Goal: Information Seeking & Learning: Learn about a topic

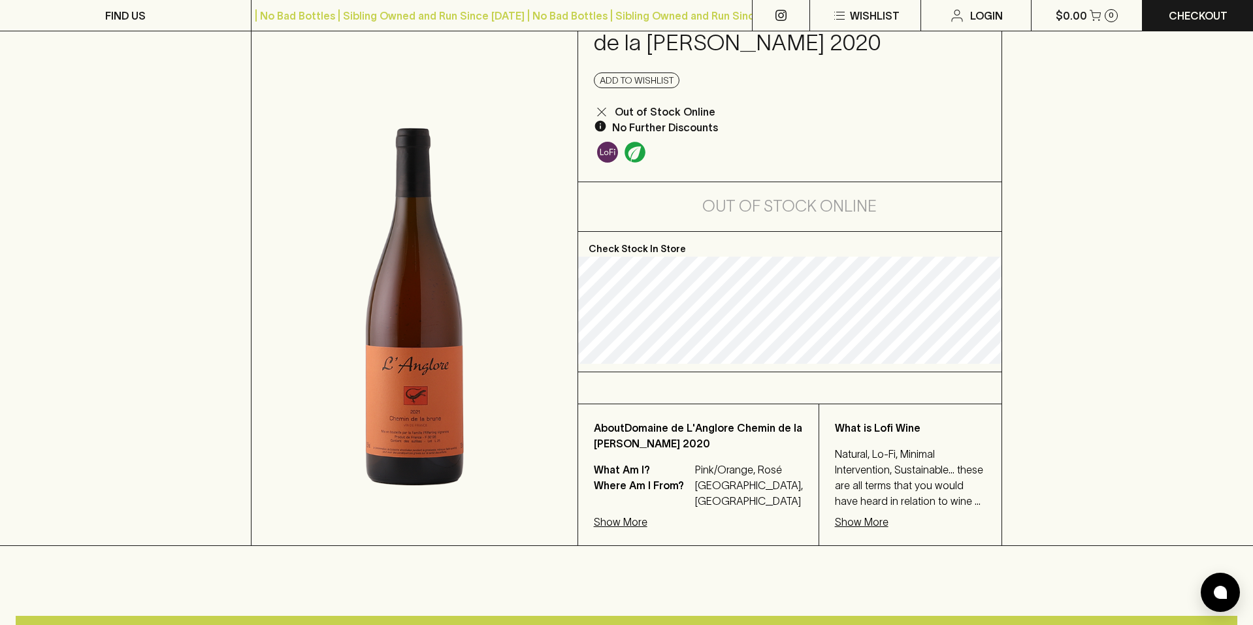
scroll to position [151, 0]
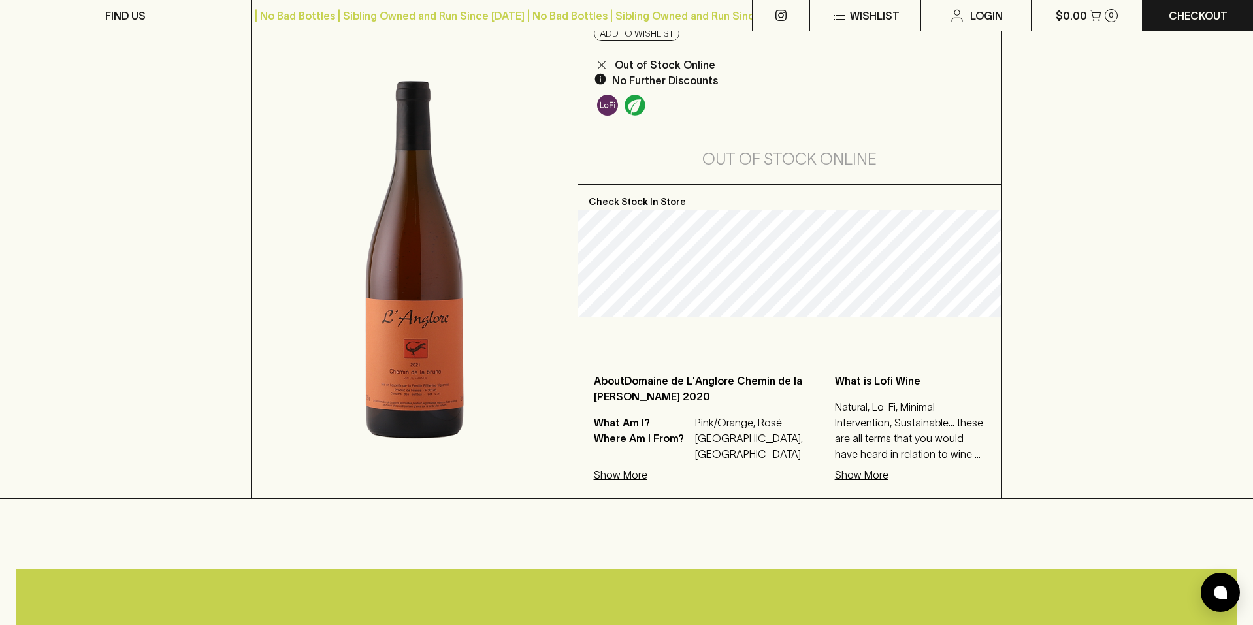
click at [837, 468] on p "Show More" at bounding box center [862, 475] width 54 height 16
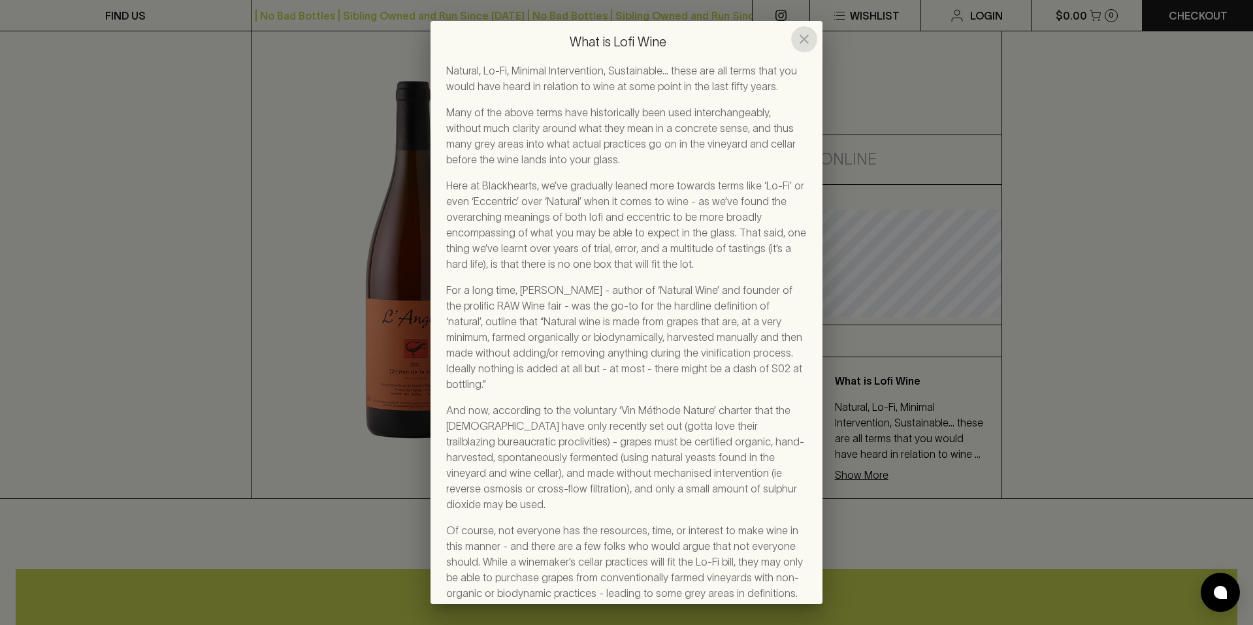
click at [803, 35] on icon "close" at bounding box center [804, 39] width 16 height 16
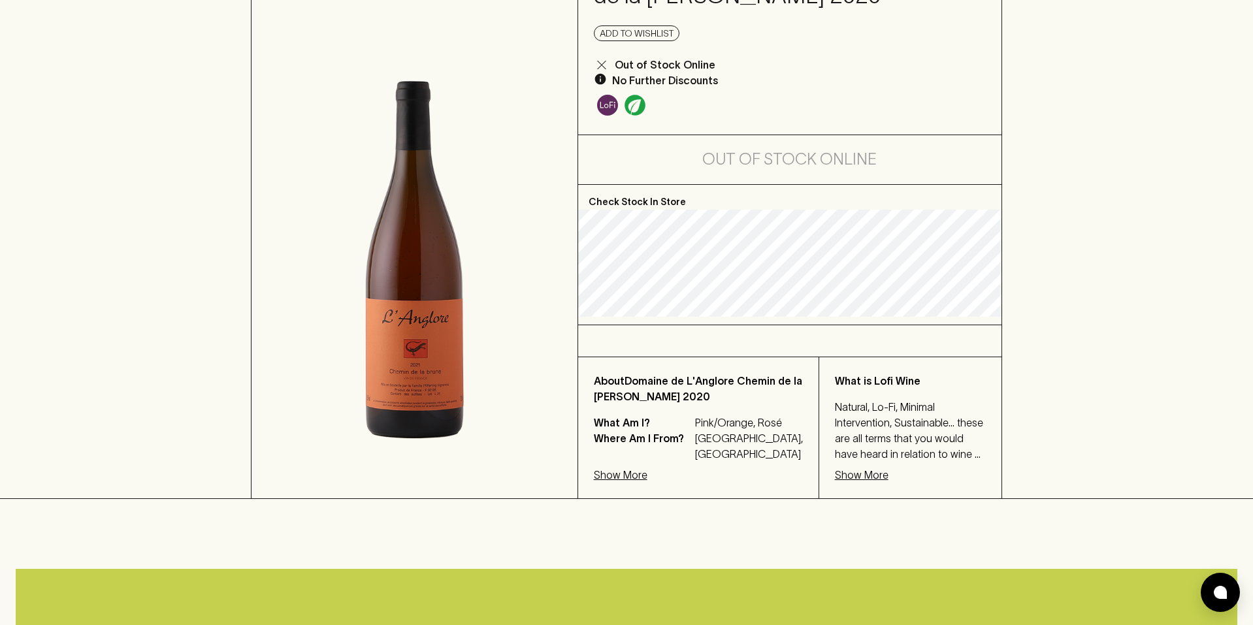
scroll to position [0, 0]
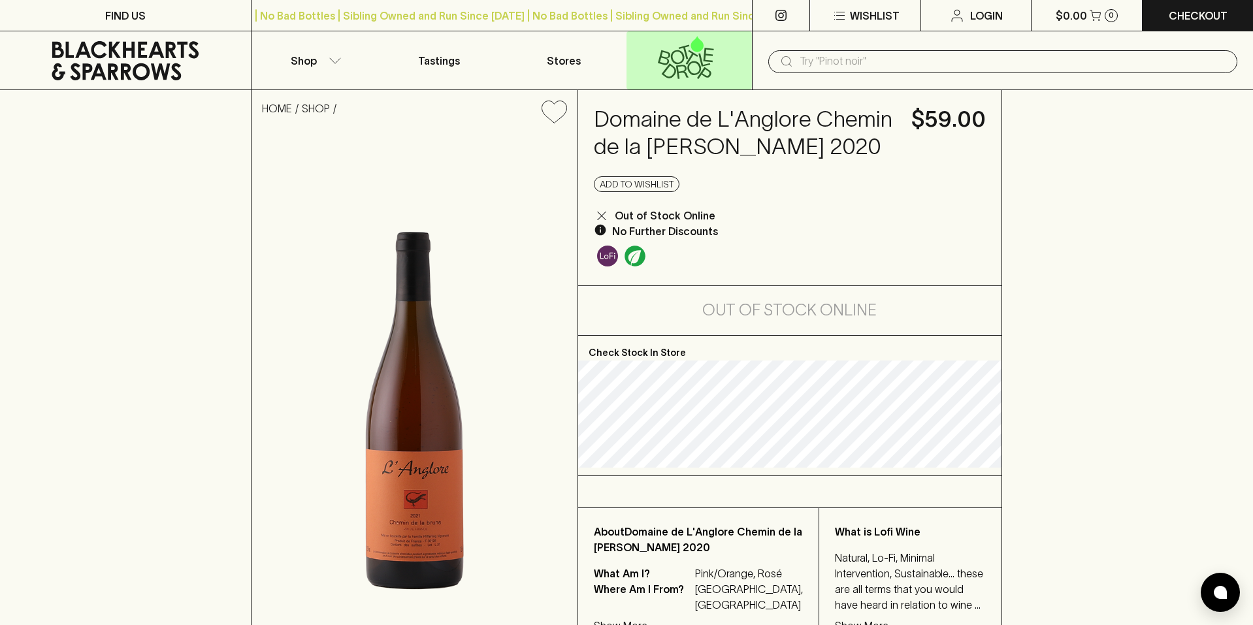
click at [698, 58] on icon at bounding box center [686, 57] width 108 height 43
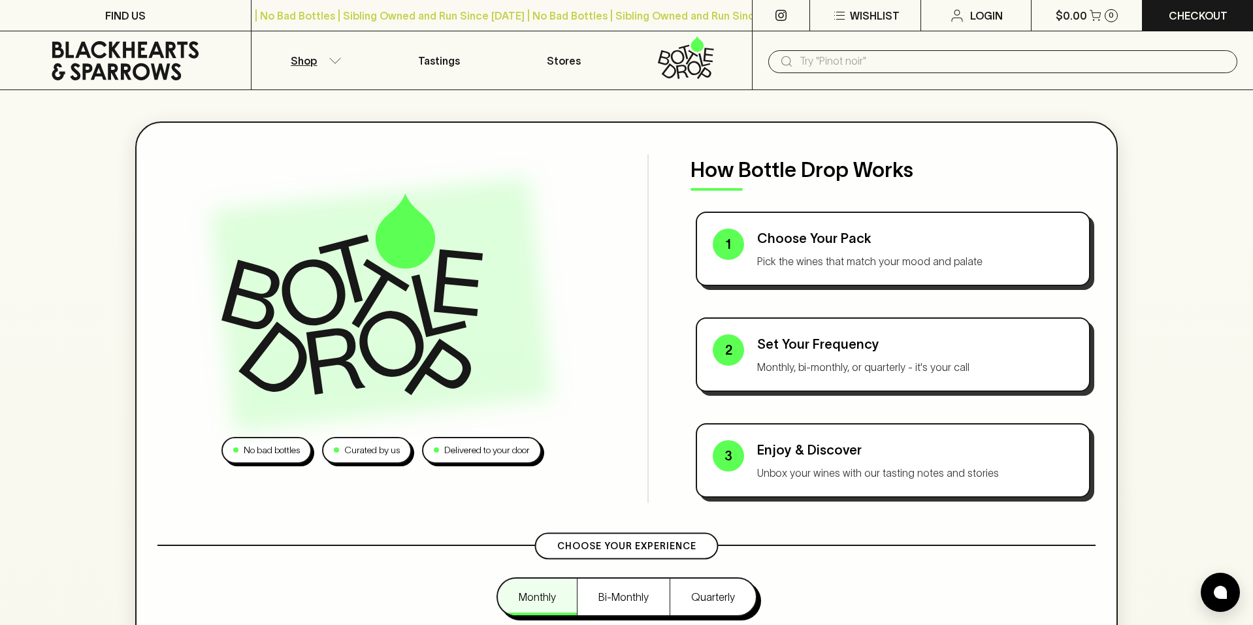
click at [329, 63] on button "Shop" at bounding box center [313, 60] width 125 height 58
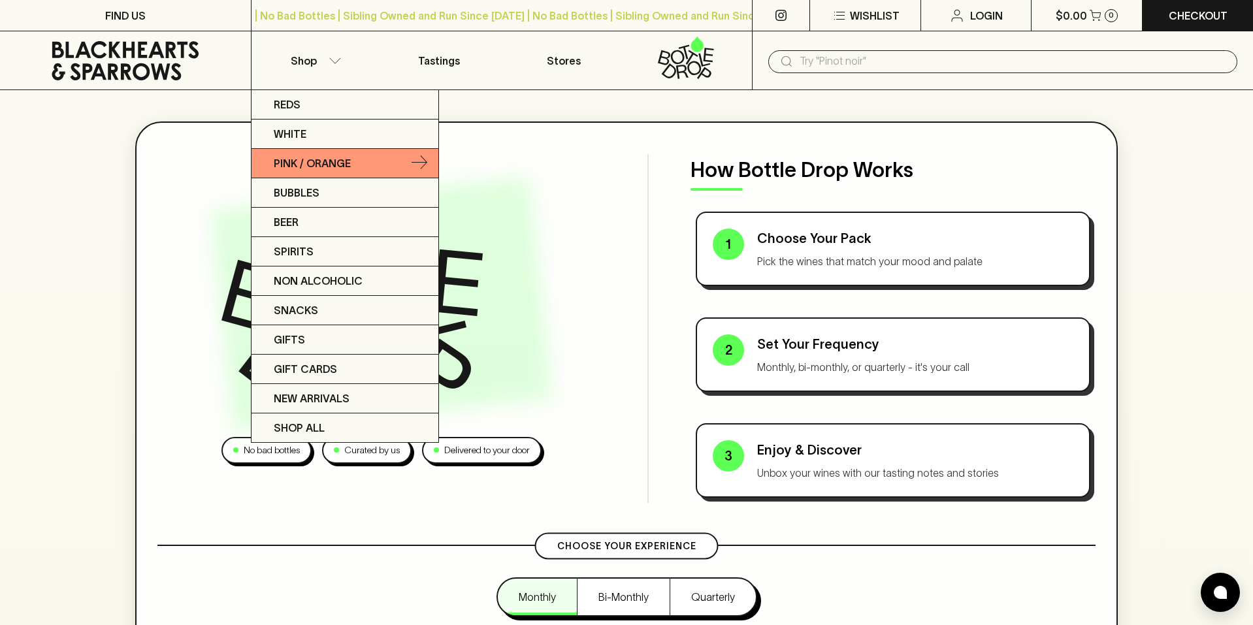
click at [302, 164] on p "Pink / Orange" at bounding box center [312, 163] width 77 height 16
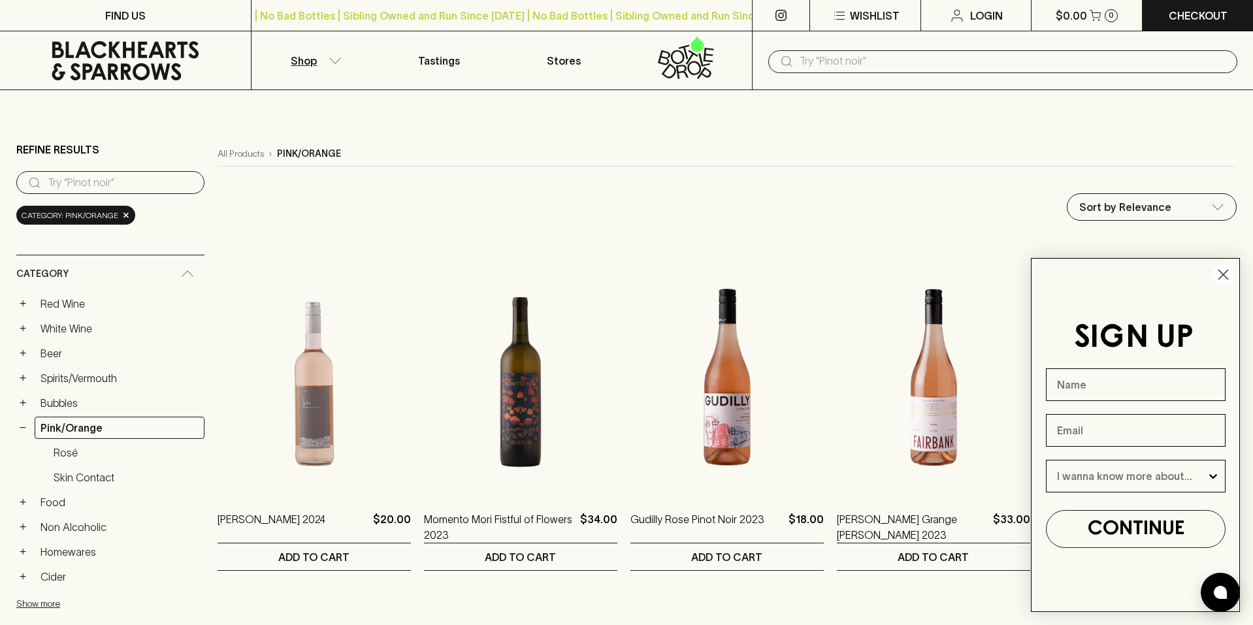
click at [1217, 276] on circle "Close dialog" at bounding box center [1223, 275] width 22 height 22
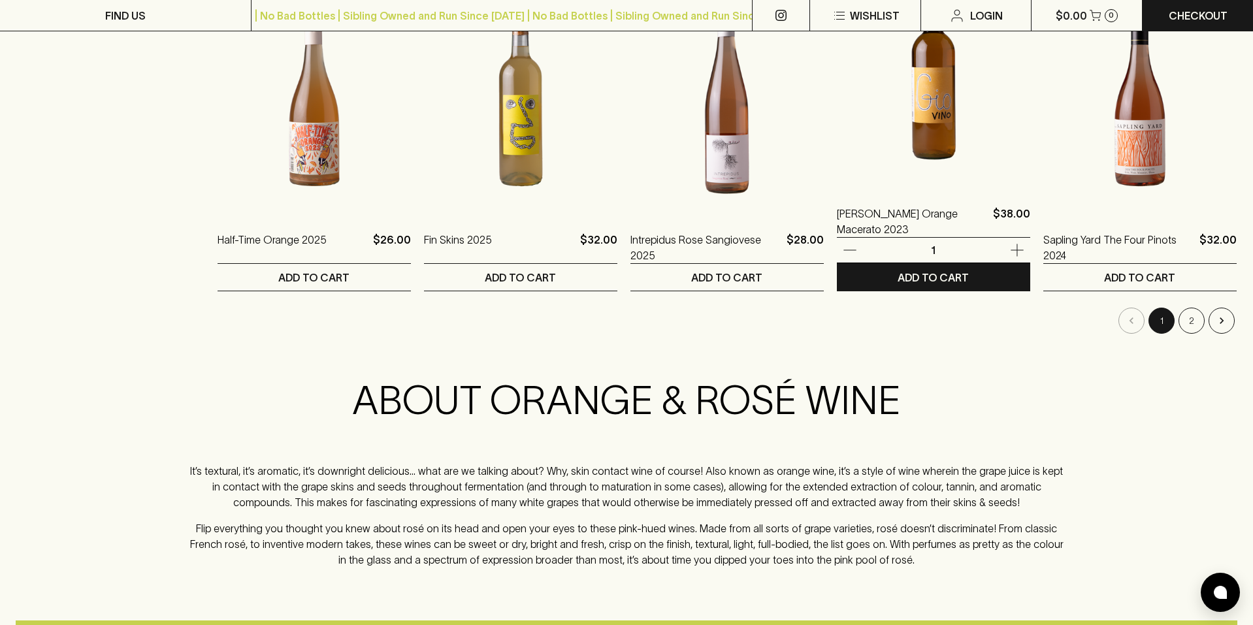
scroll to position [1397, 0]
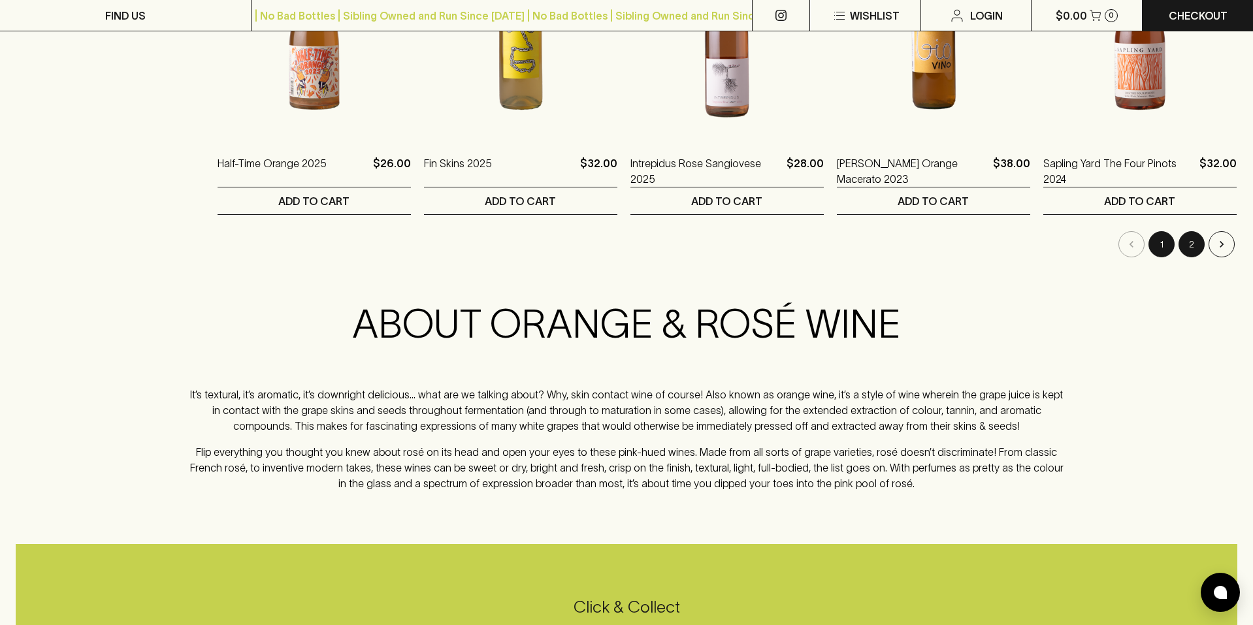
click at [1189, 242] on button "2" at bounding box center [1191, 244] width 26 height 26
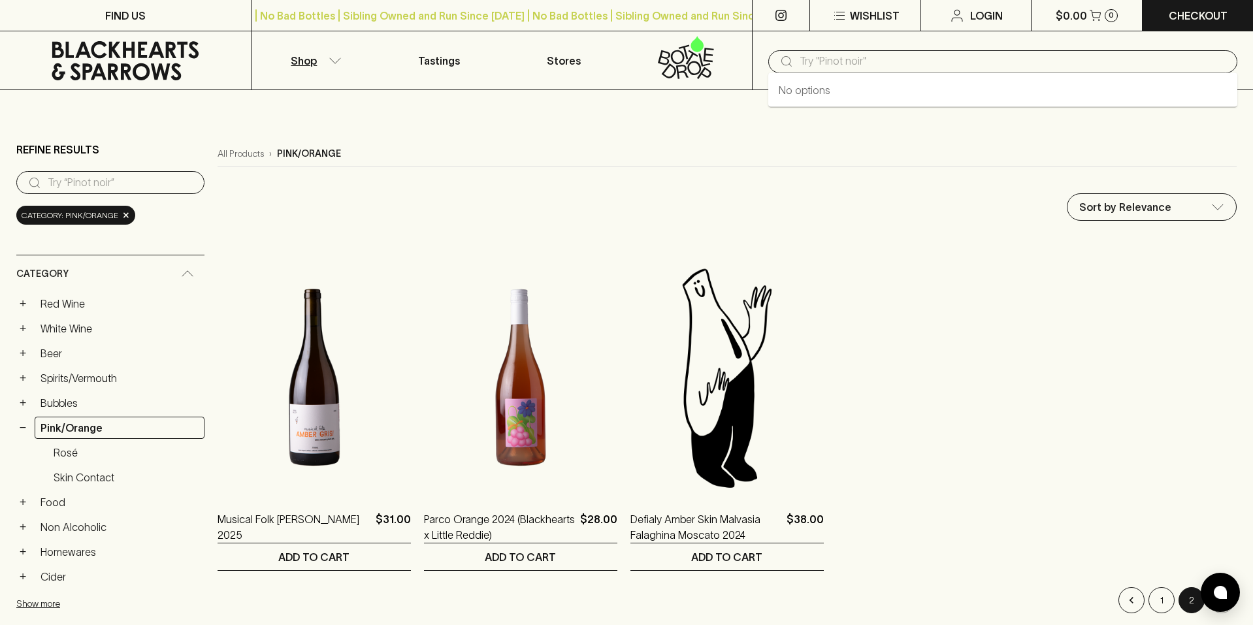
click at [843, 56] on input "text" at bounding box center [1013, 61] width 427 height 21
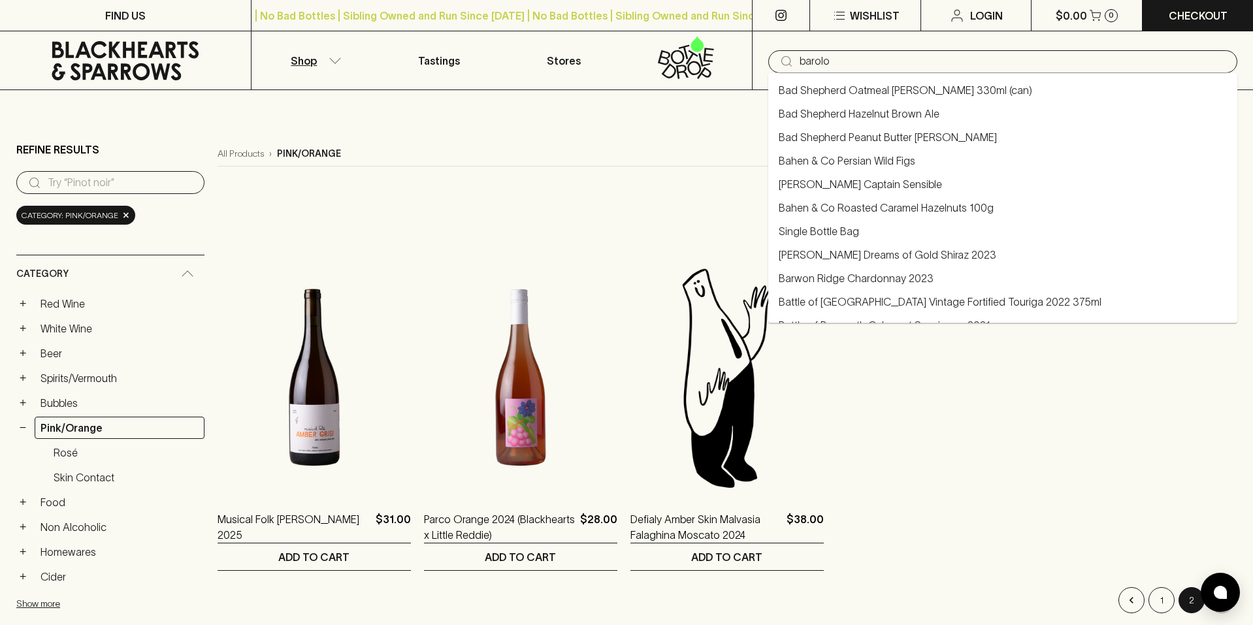
type input "barolo"
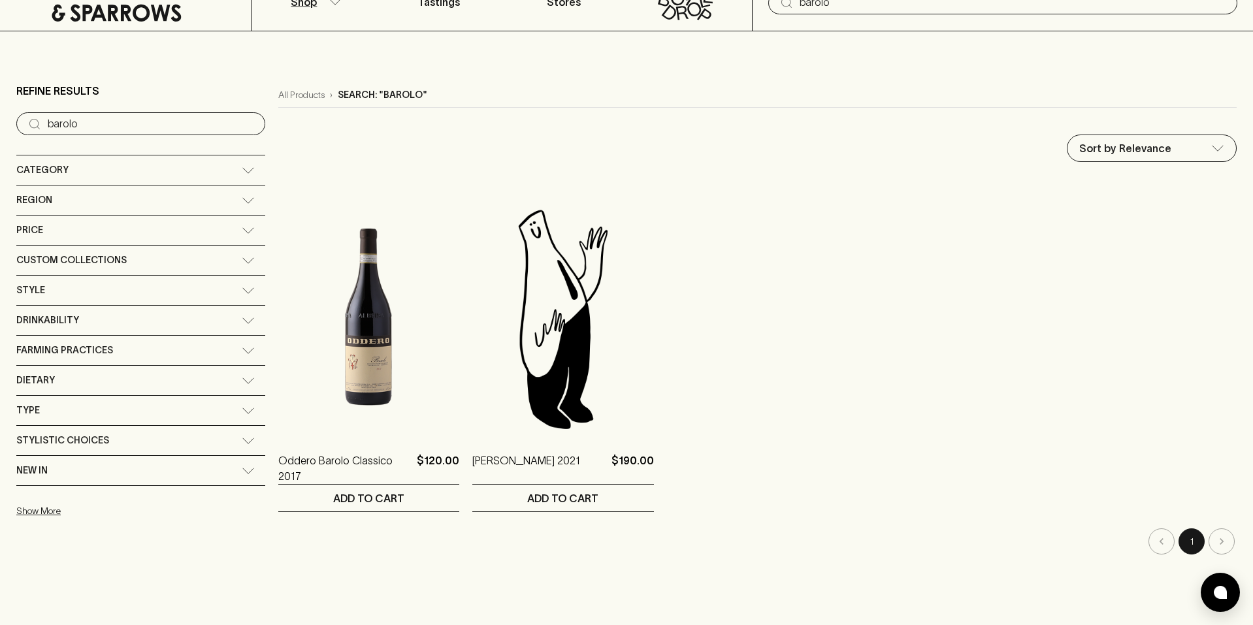
scroll to position [120, 0]
